Goal: Task Accomplishment & Management: Manage account settings

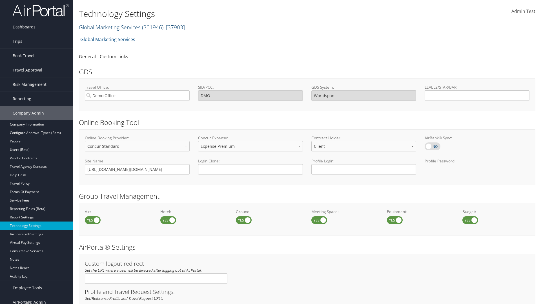
click at [109, 27] on link "Global Marketing Services ( 301946 ) , [ 37903 ]" at bounding box center [132, 27] width 106 height 8
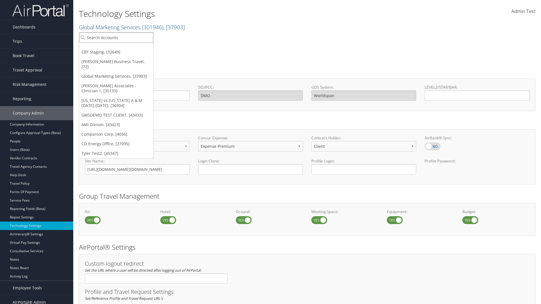
click at [116, 37] on input "search" at bounding box center [116, 37] width 74 height 10
type input "CBTSTG"
click at [116, 48] on div "CBT Staging (CBTSTG), [32649]" at bounding box center [116, 47] width 80 height 5
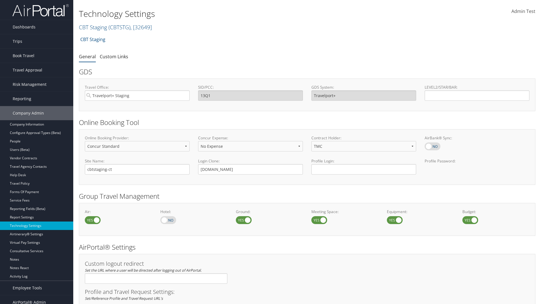
select select "4"
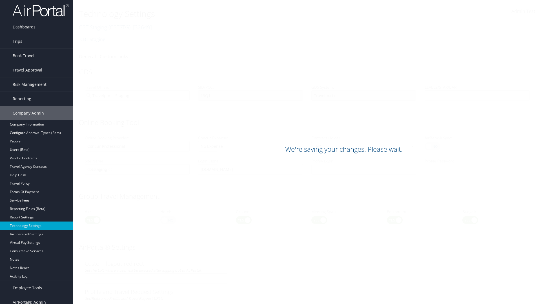
scroll to position [345, 0]
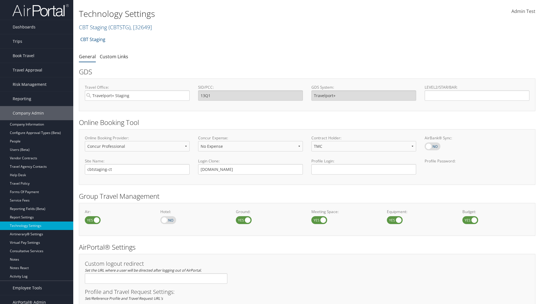
select select "4"
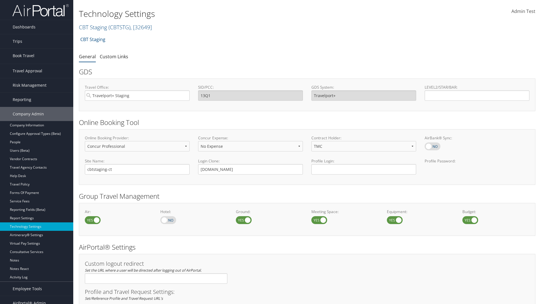
click at [37, 80] on link "Book/Manage Online Trips" at bounding box center [36, 84] width 73 height 8
